Goal: Task Accomplishment & Management: Use online tool/utility

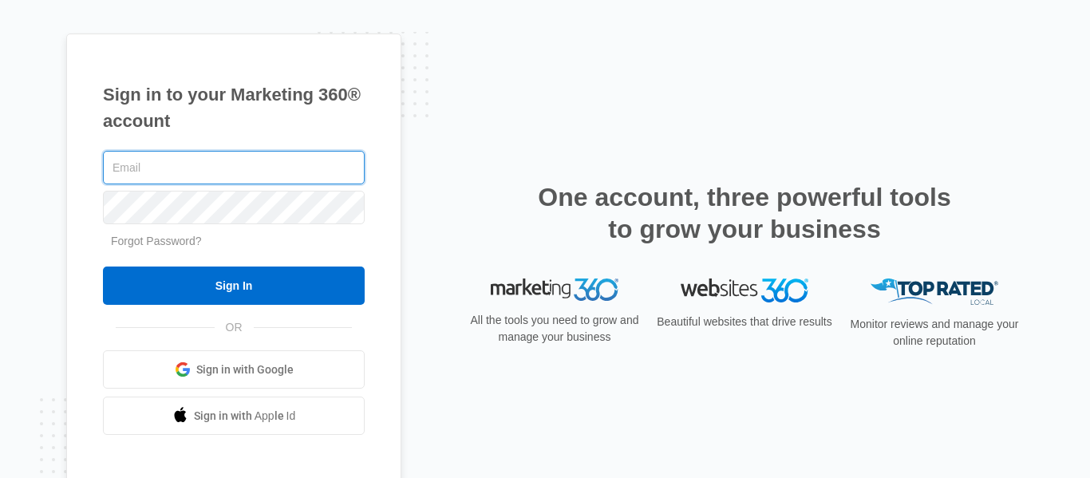
paste input "[PERSON_NAME][EMAIL_ADDRESS][DOMAIN_NAME]"
type input "[PERSON_NAME][EMAIL_ADDRESS][DOMAIN_NAME]"
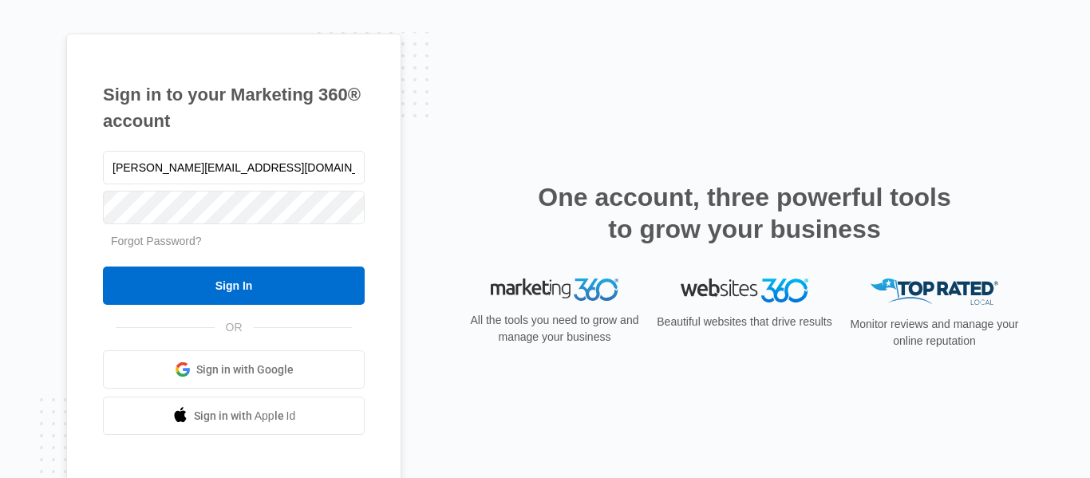
click at [320, 127] on h1 "Sign in to your Marketing 360® account" at bounding box center [234, 107] width 262 height 53
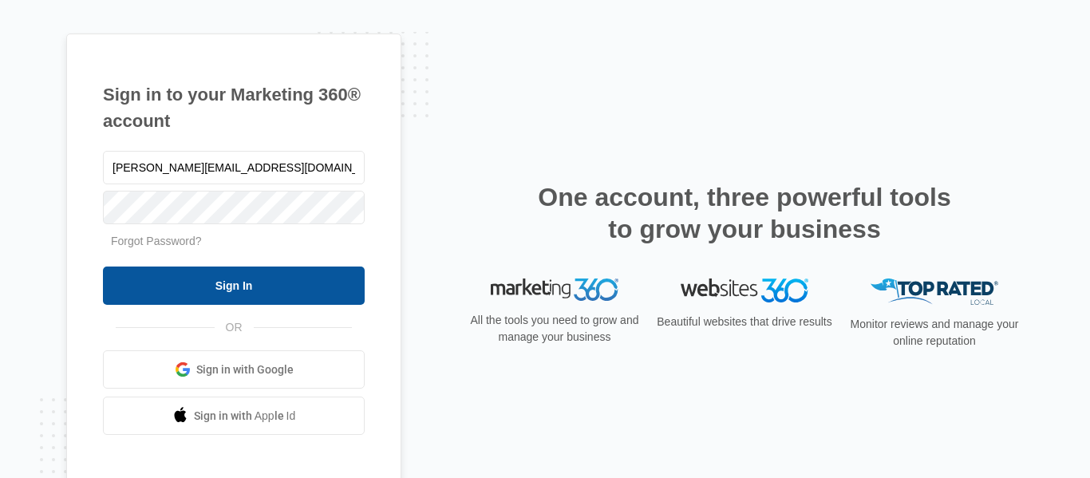
click at [290, 274] on input "Sign In" at bounding box center [234, 285] width 262 height 38
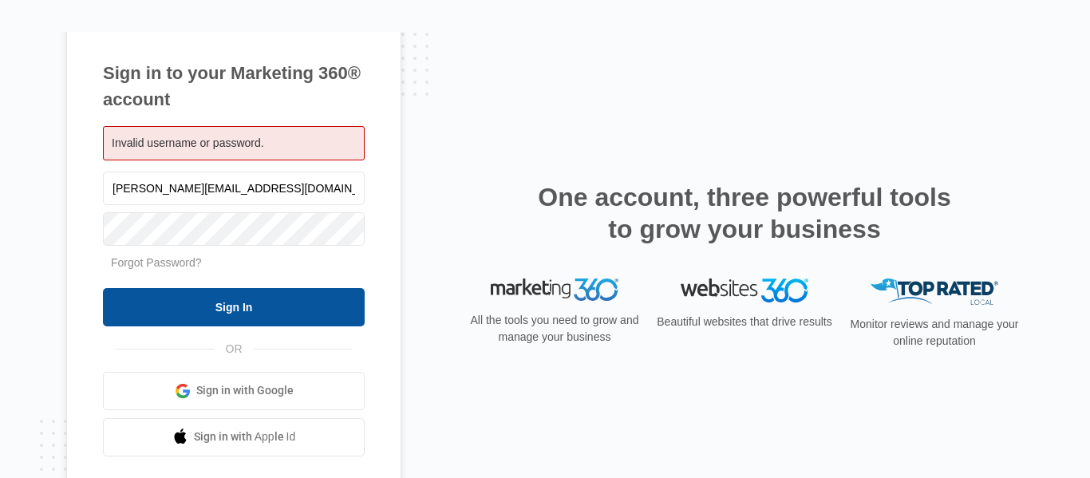
click at [240, 314] on input "Sign In" at bounding box center [234, 307] width 262 height 38
